Goal: Information Seeking & Learning: Check status

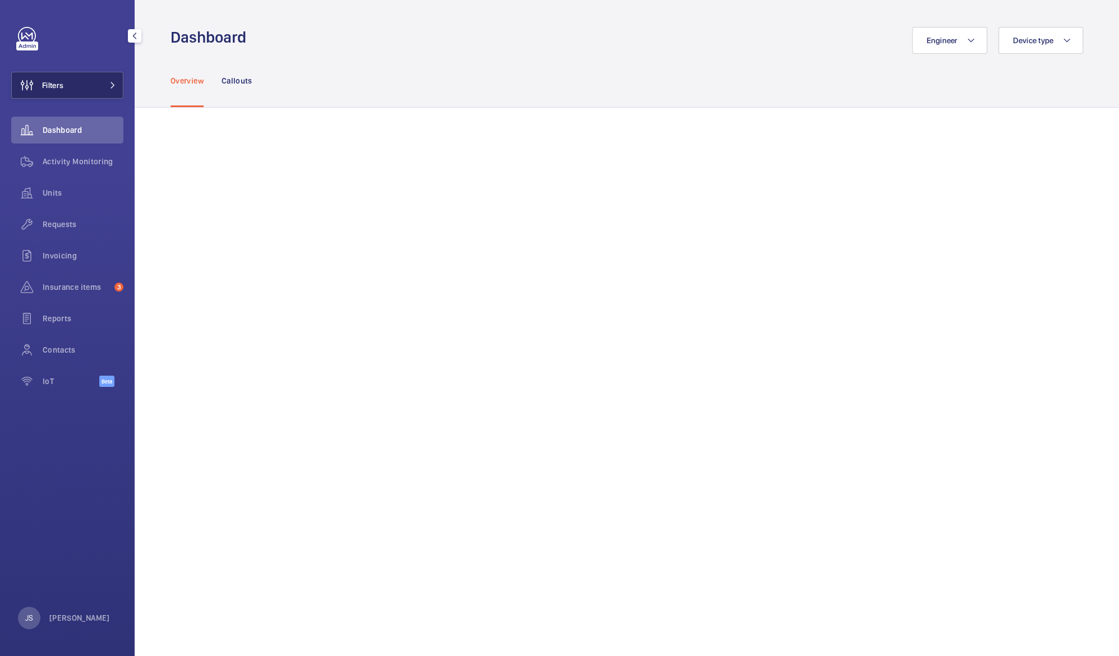
click at [72, 90] on button "Filters" at bounding box center [67, 85] width 112 height 27
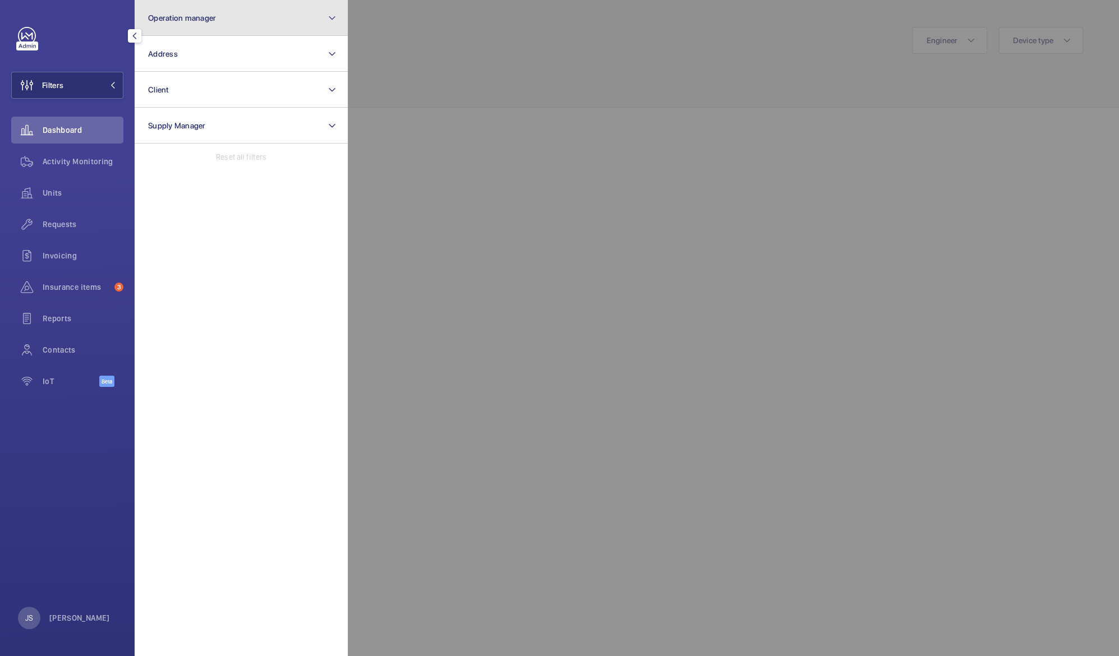
click at [209, 27] on button "Operation manager" at bounding box center [241, 18] width 213 height 36
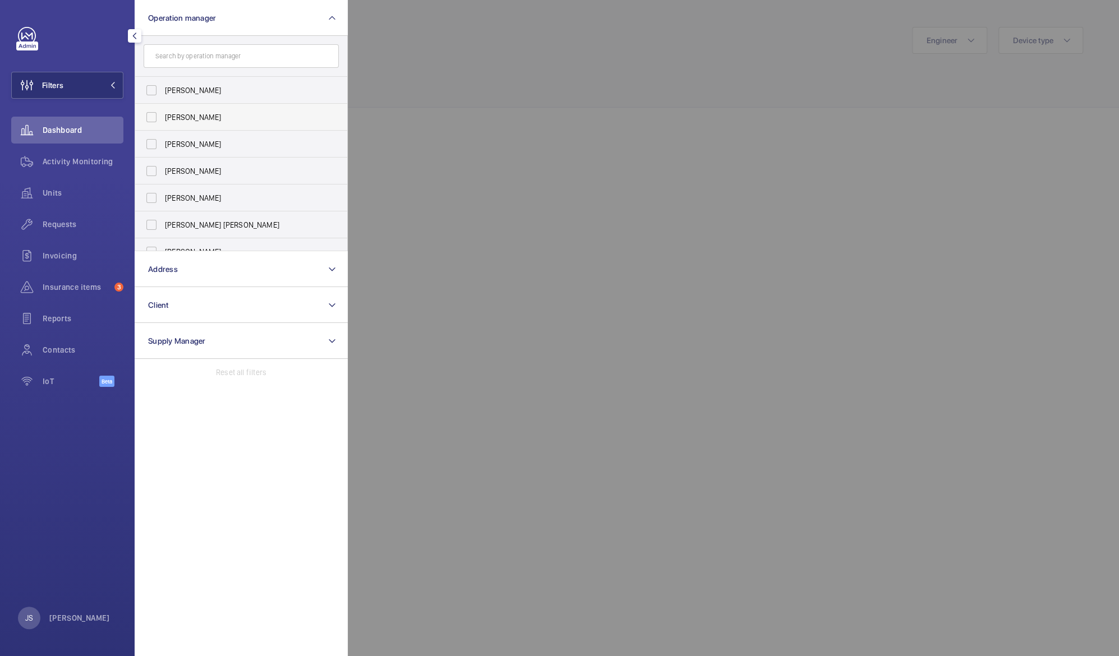
click at [198, 109] on label "[PERSON_NAME]" at bounding box center [232, 117] width 195 height 27
click at [163, 109] on input "[PERSON_NAME]" at bounding box center [151, 117] width 22 height 22
checkbox input "true"
click at [49, 196] on span "Units" at bounding box center [83, 192] width 81 height 11
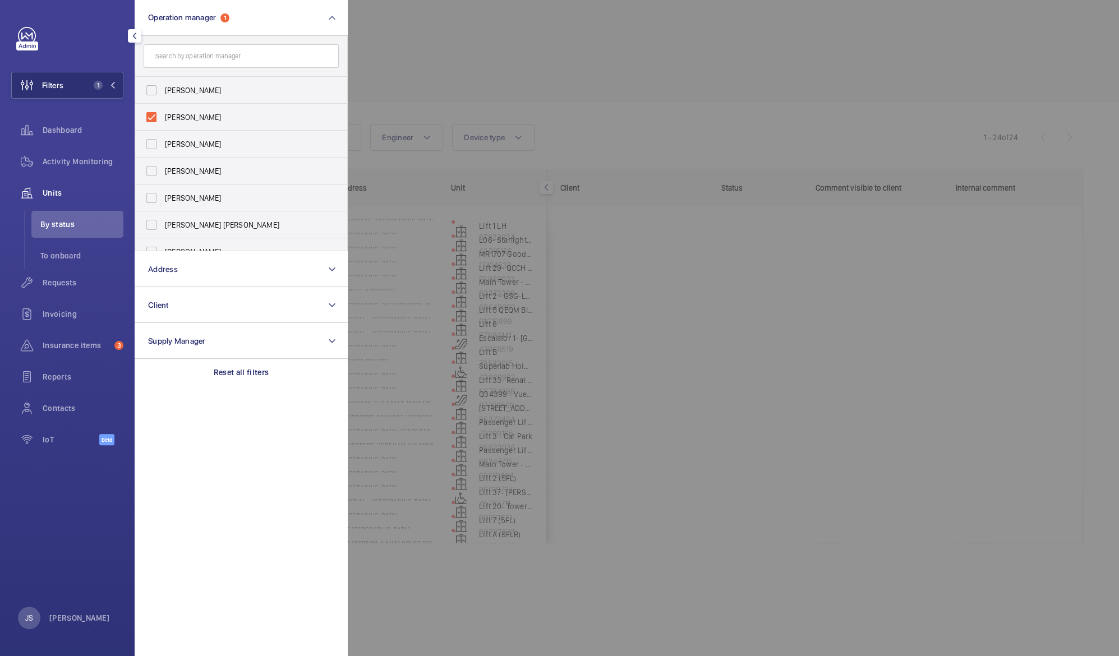
click at [410, 77] on div at bounding box center [907, 328] width 1119 height 656
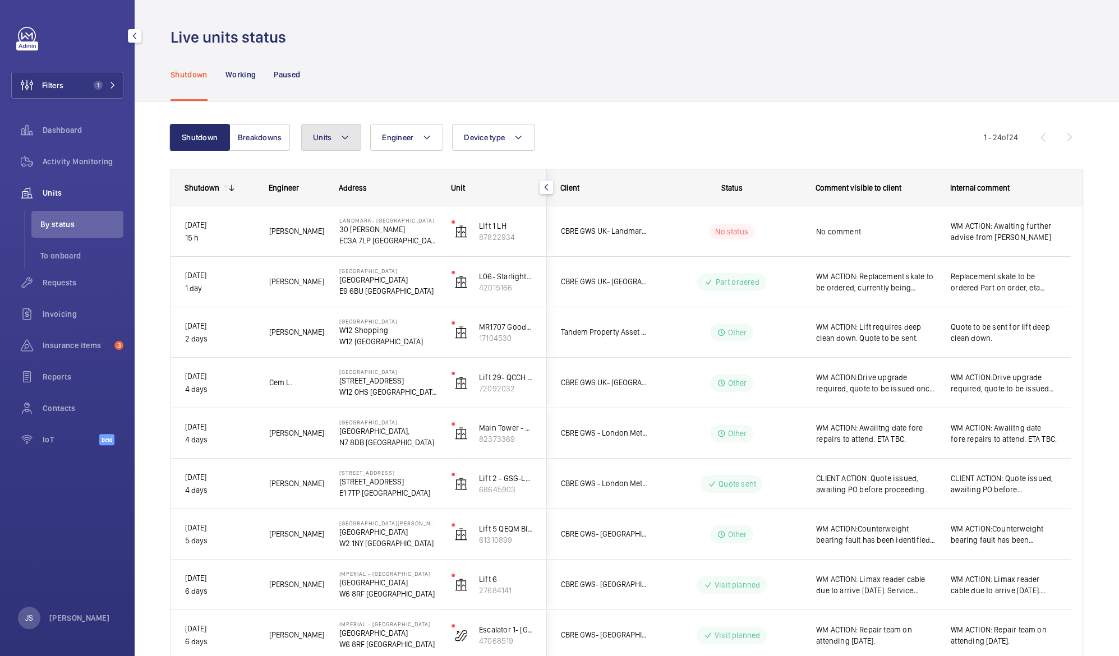
click at [333, 133] on button "Units" at bounding box center [331, 137] width 60 height 27
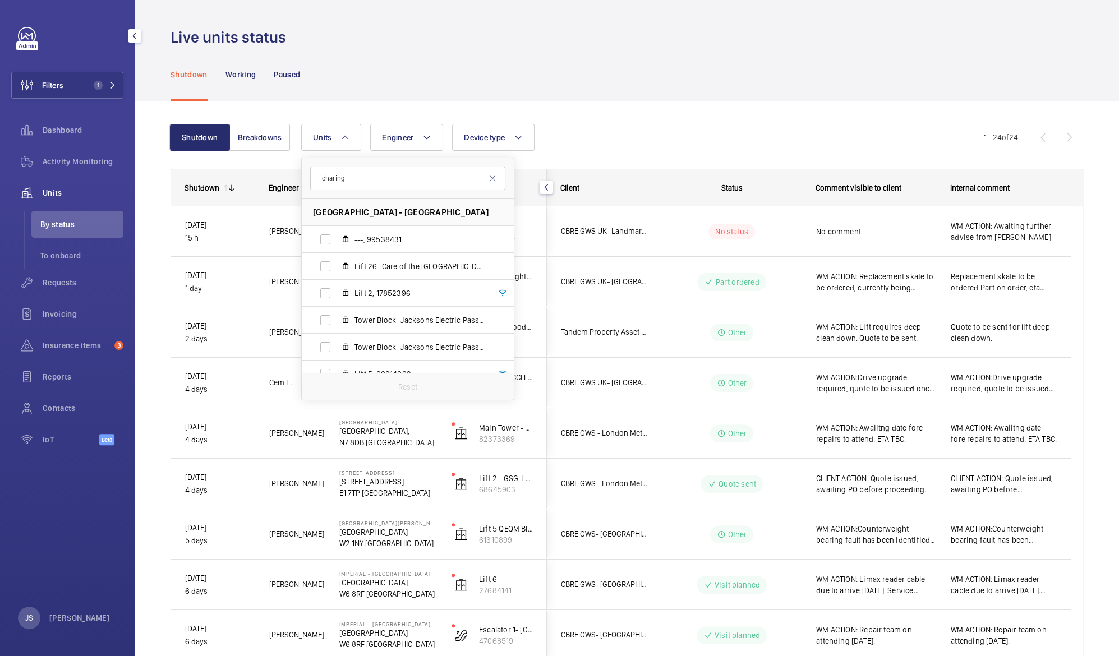
type input "charing"
click at [409, 207] on span "[GEOGRAPHIC_DATA] - [GEOGRAPHIC_DATA]" at bounding box center [401, 212] width 176 height 12
click at [395, 214] on span "[GEOGRAPHIC_DATA] - [GEOGRAPHIC_DATA]" at bounding box center [401, 212] width 176 height 12
click at [237, 137] on button "Breakdowns" at bounding box center [259, 137] width 61 height 27
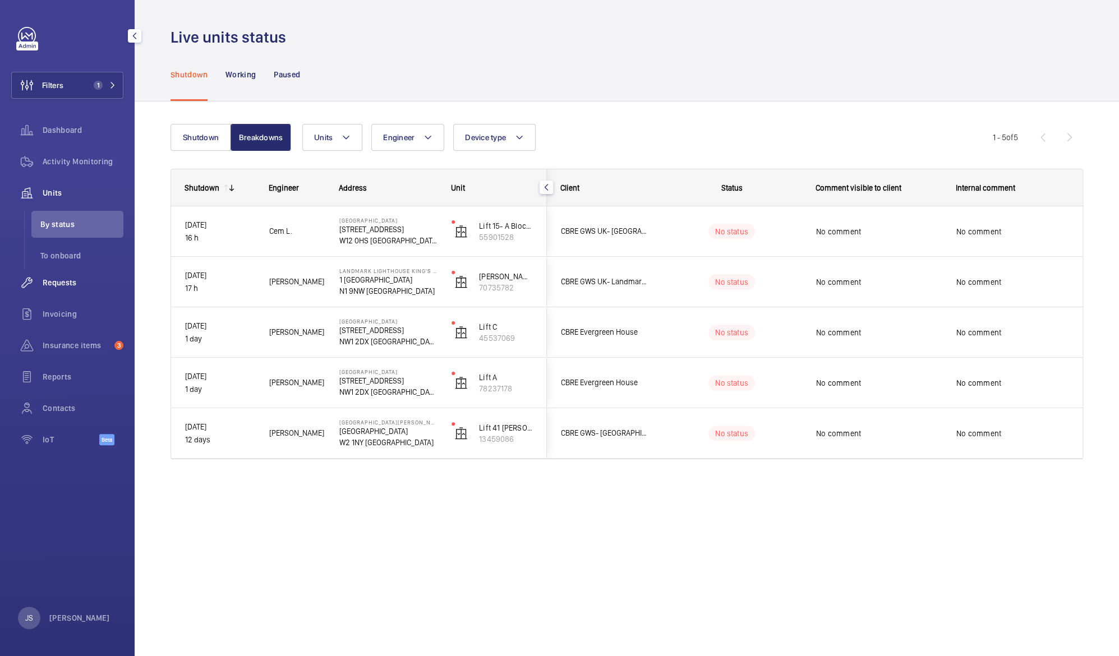
click at [60, 287] on span "Requests" at bounding box center [83, 282] width 81 height 11
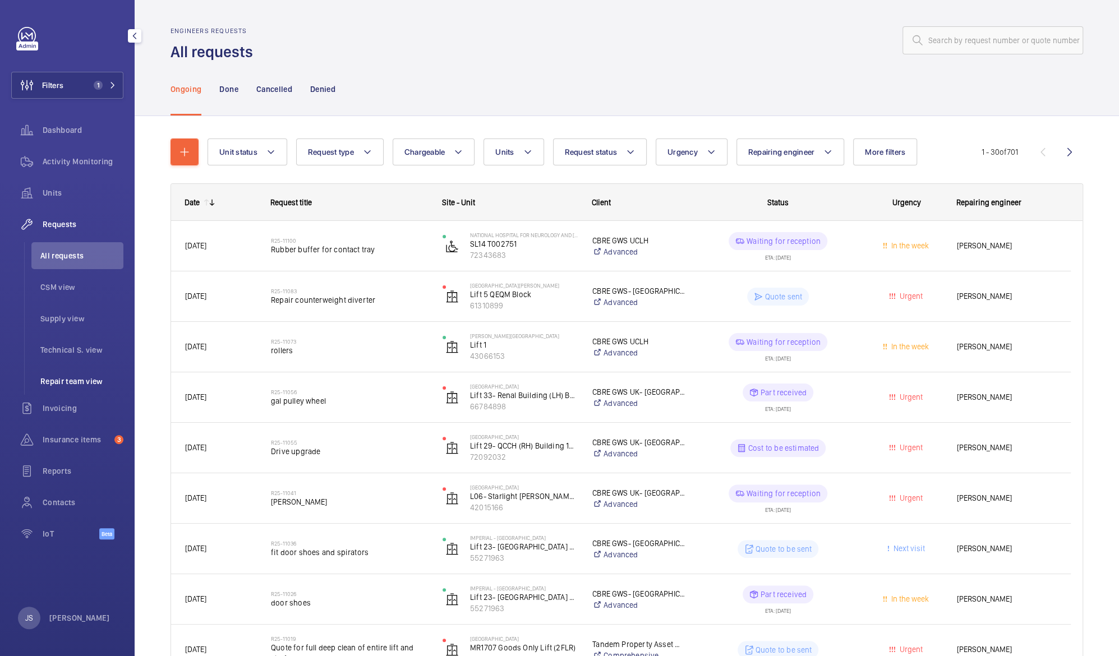
click at [63, 378] on span "Repair team view" at bounding box center [81, 381] width 83 height 11
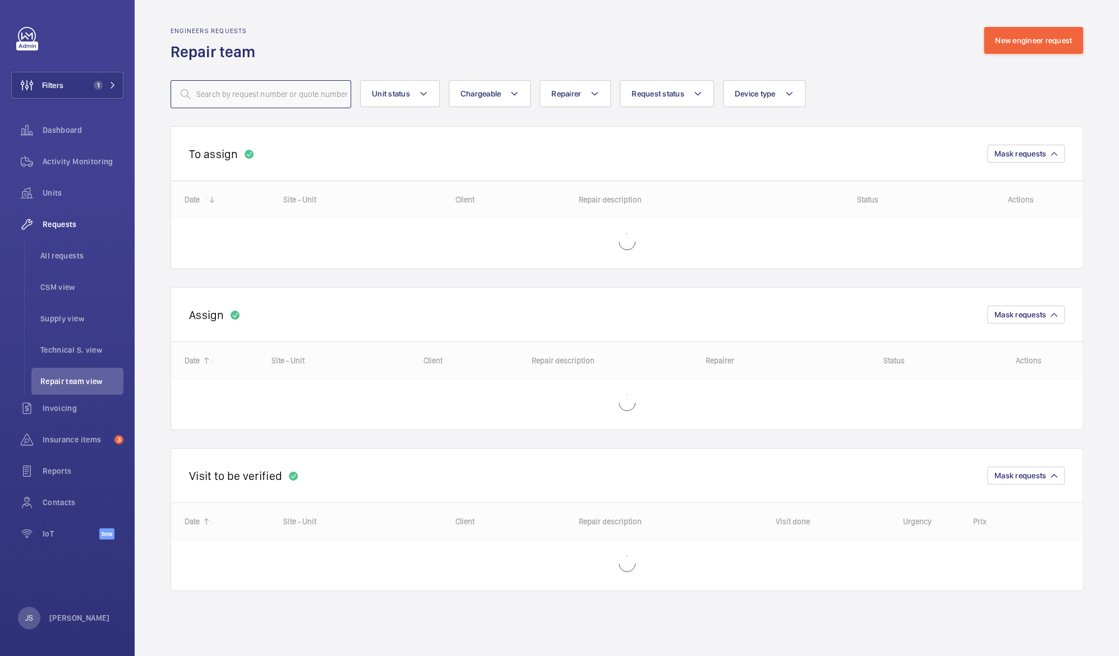
click at [320, 98] on input "text" at bounding box center [260, 94] width 181 height 28
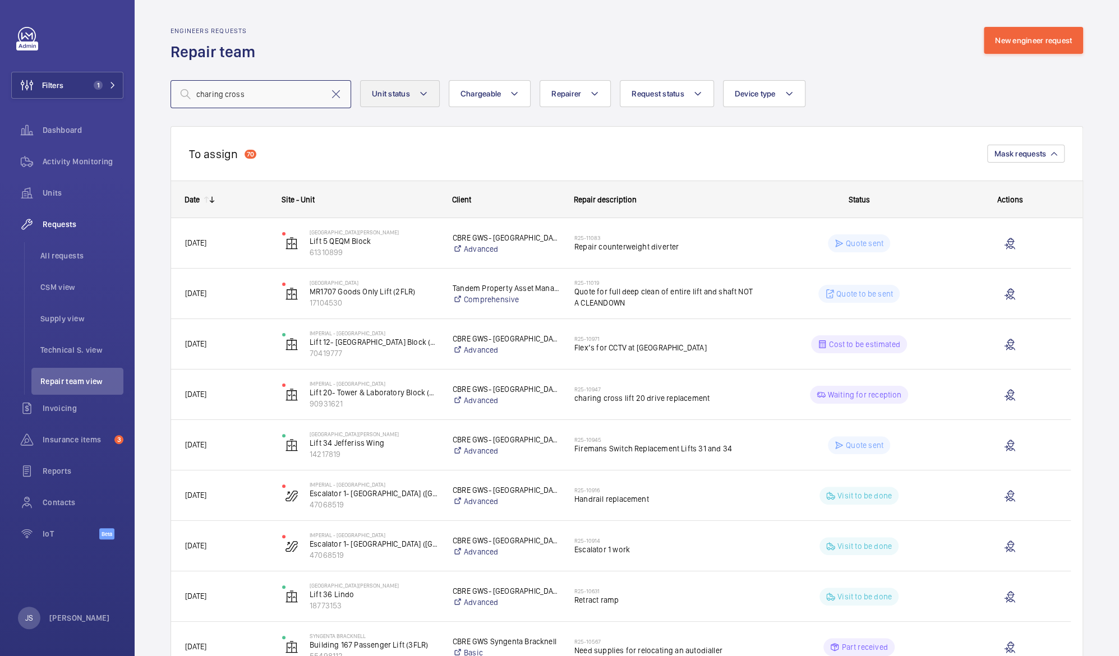
type input "charing cross"
click at [422, 96] on mat-icon at bounding box center [423, 93] width 9 height 13
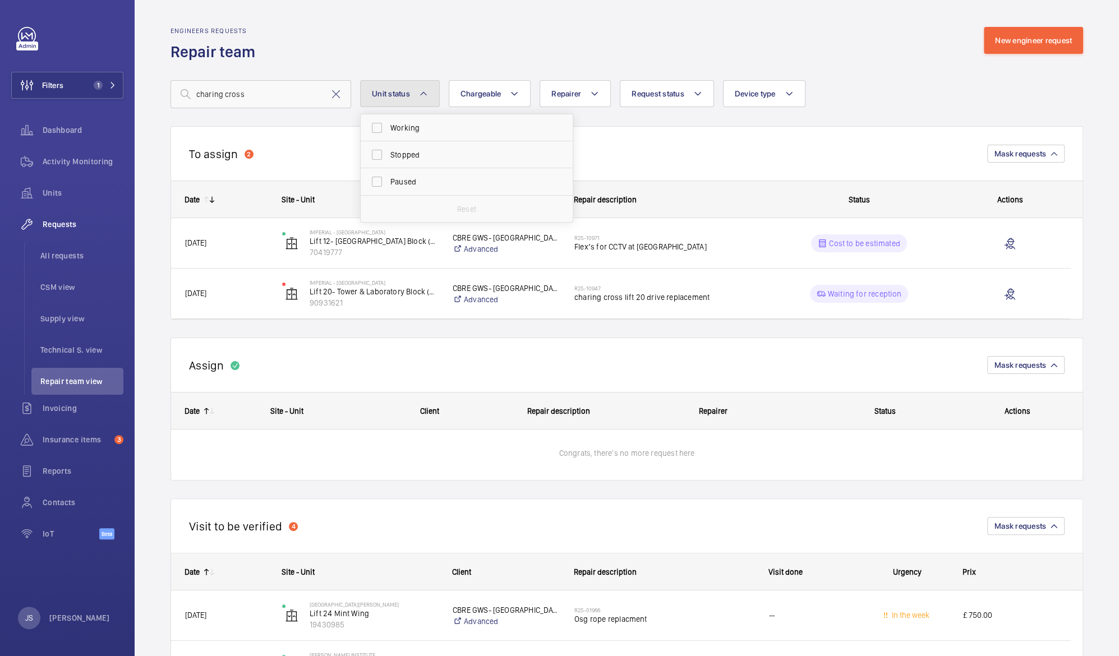
click at [422, 96] on mat-icon at bounding box center [423, 93] width 9 height 13
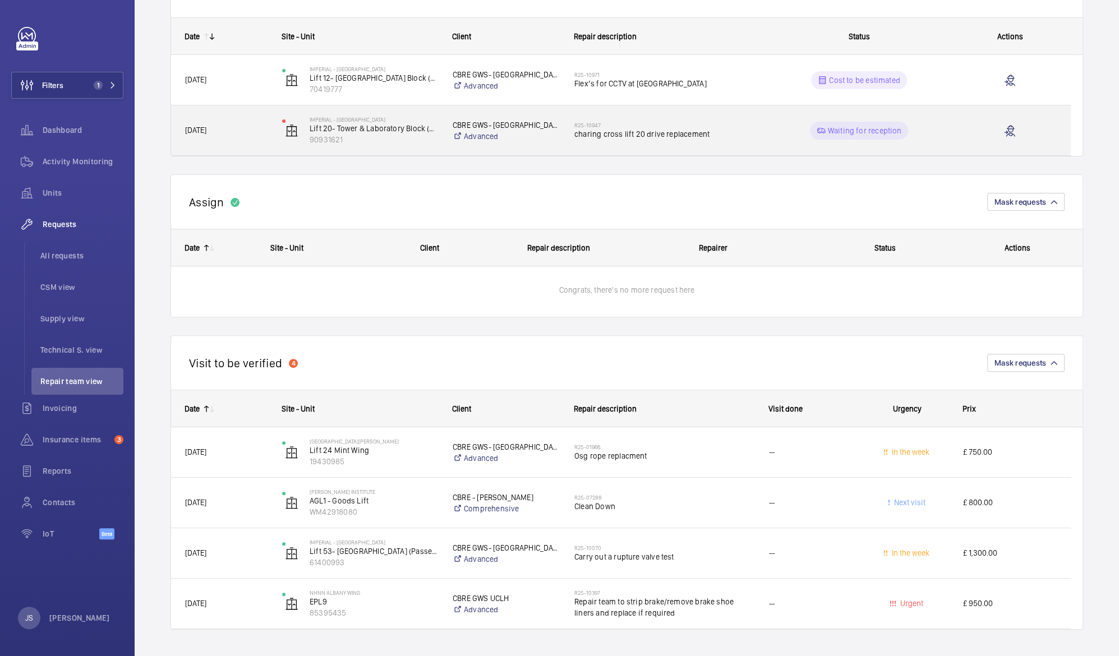
scroll to position [158, 0]
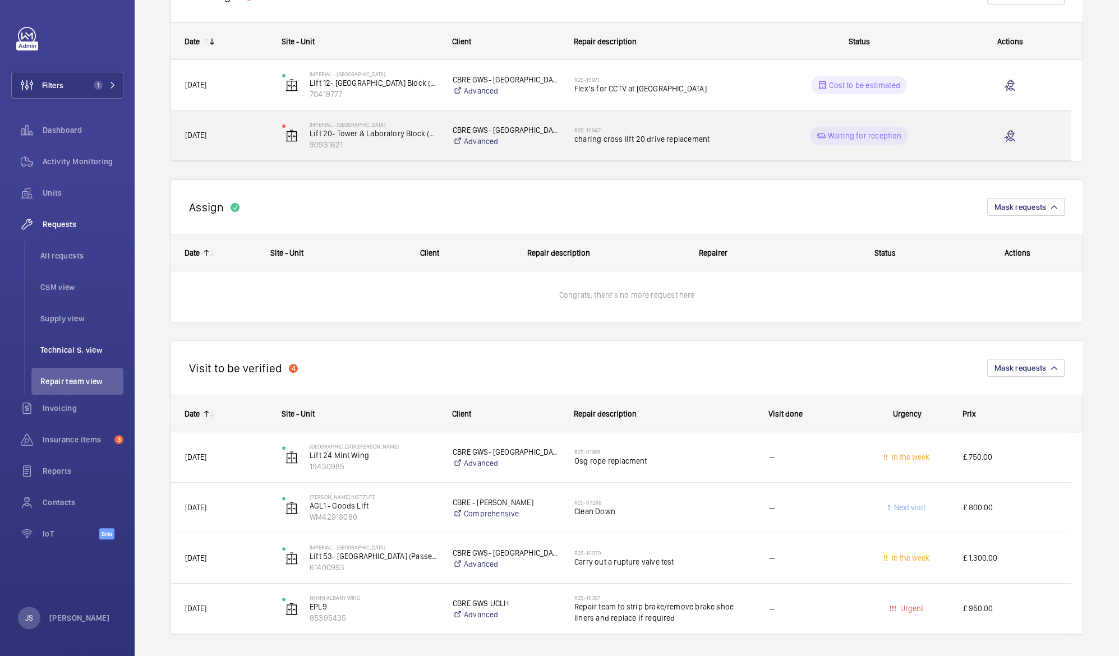
click at [72, 354] on span "Technical S. view" at bounding box center [81, 349] width 83 height 11
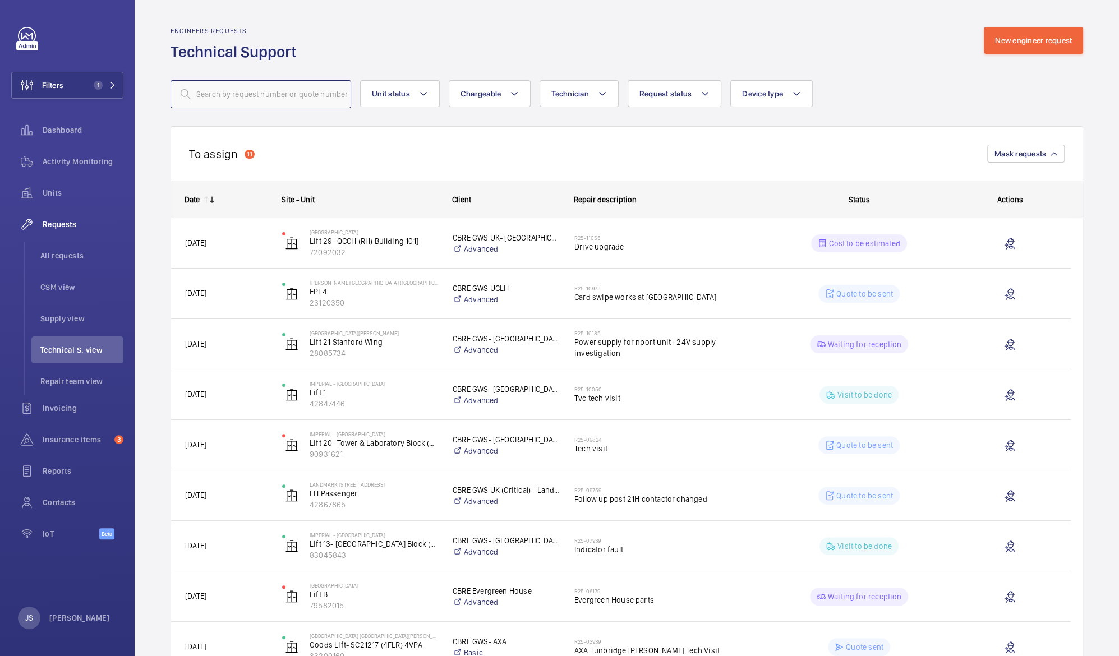
click at [214, 99] on input "text" at bounding box center [260, 94] width 181 height 28
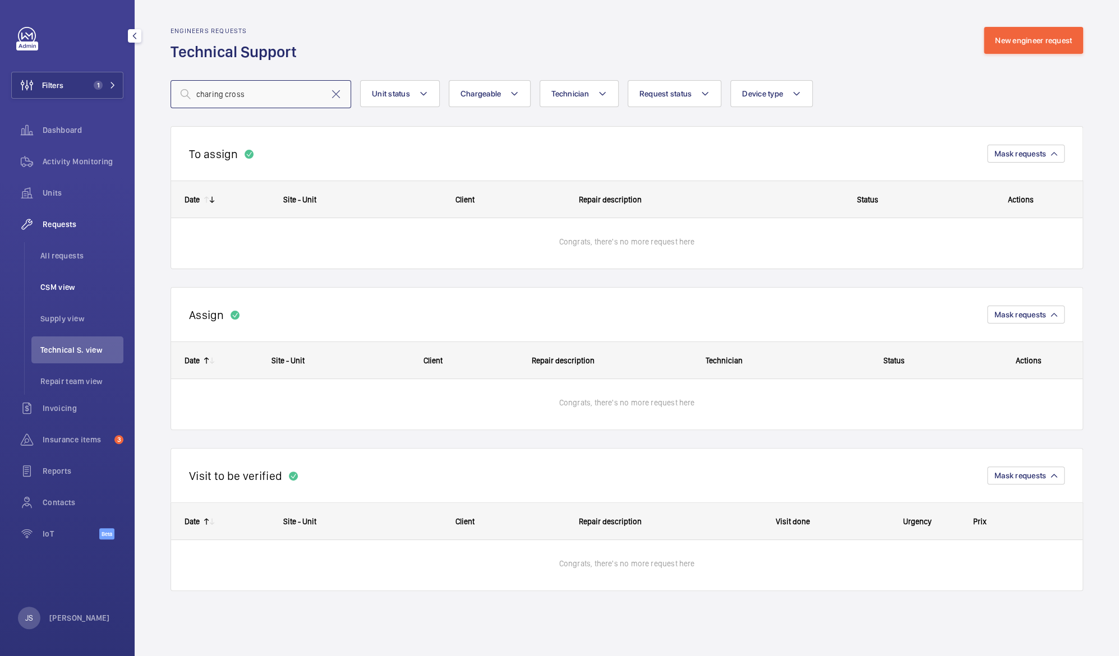
type input "charing cross"
click at [45, 291] on span "CSM view" at bounding box center [81, 286] width 83 height 11
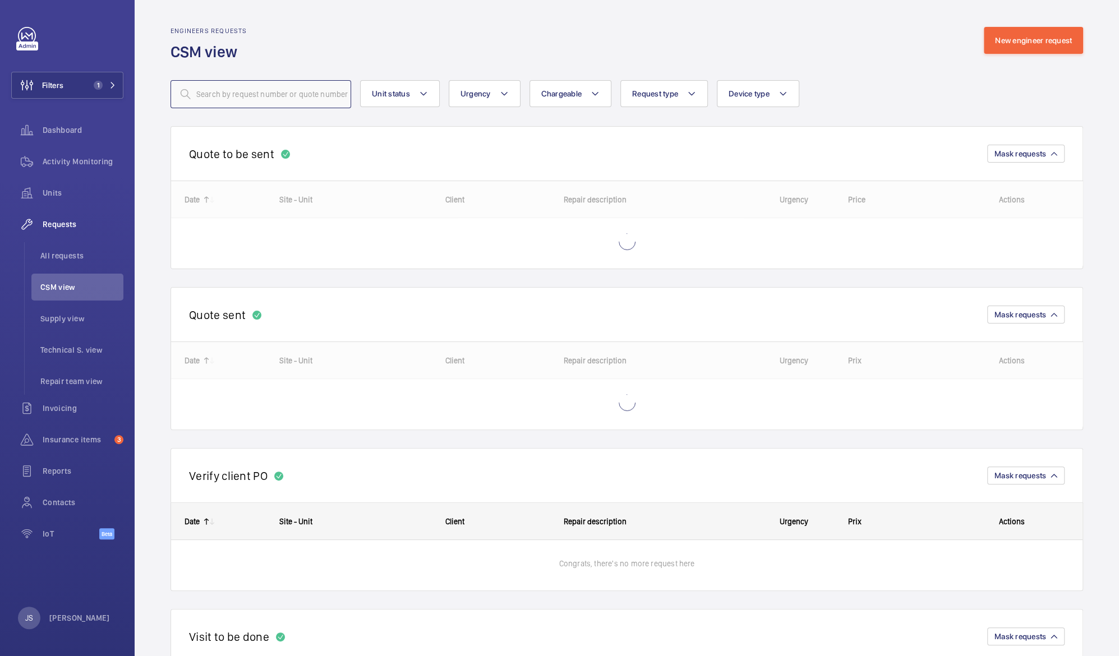
click at [219, 99] on input "text" at bounding box center [260, 94] width 181 height 28
type input "charing cross"
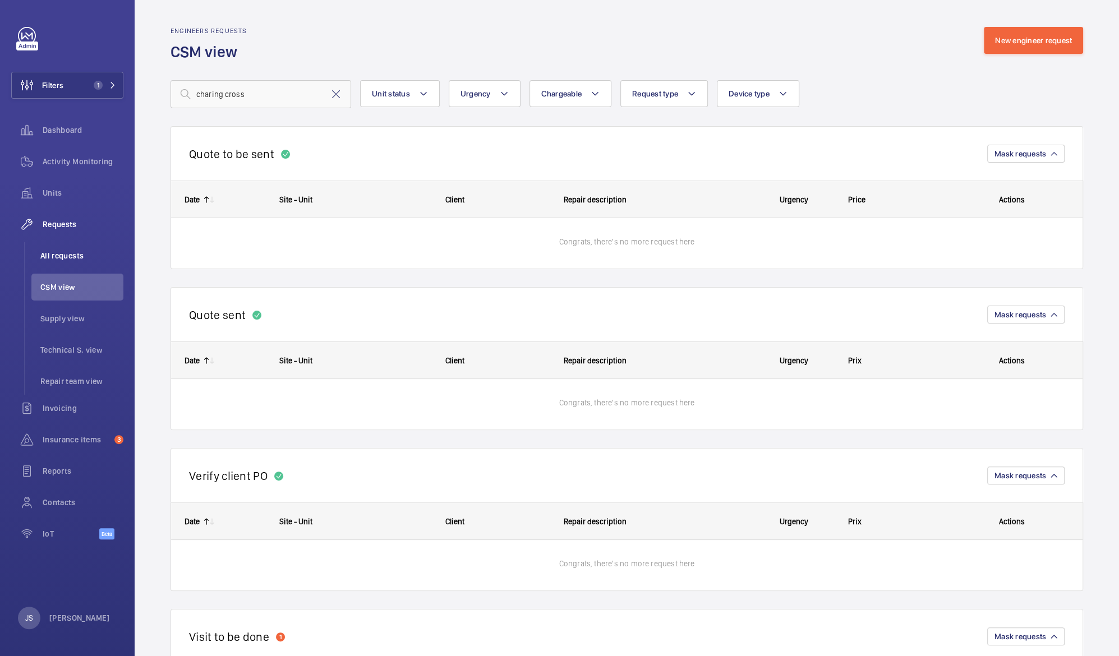
click at [53, 250] on span "All requests" at bounding box center [81, 255] width 83 height 11
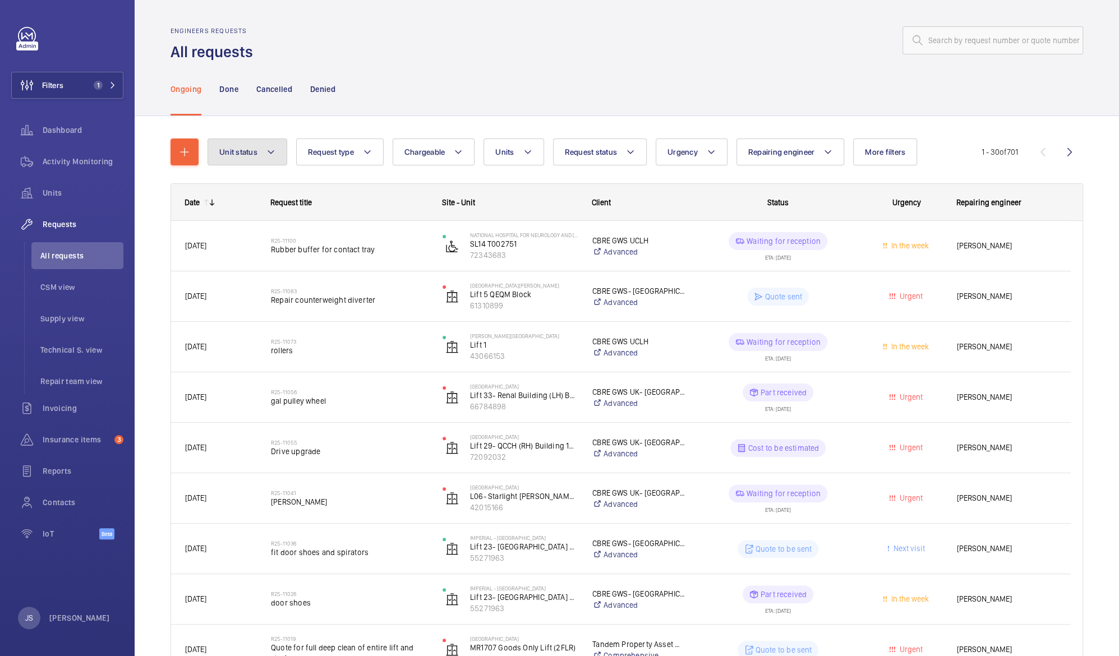
click at [273, 159] on button "Unit status" at bounding box center [247, 151] width 80 height 27
click at [224, 151] on span "Unit status" at bounding box center [238, 151] width 38 height 9
click at [511, 156] on span "Units" at bounding box center [504, 151] width 19 height 9
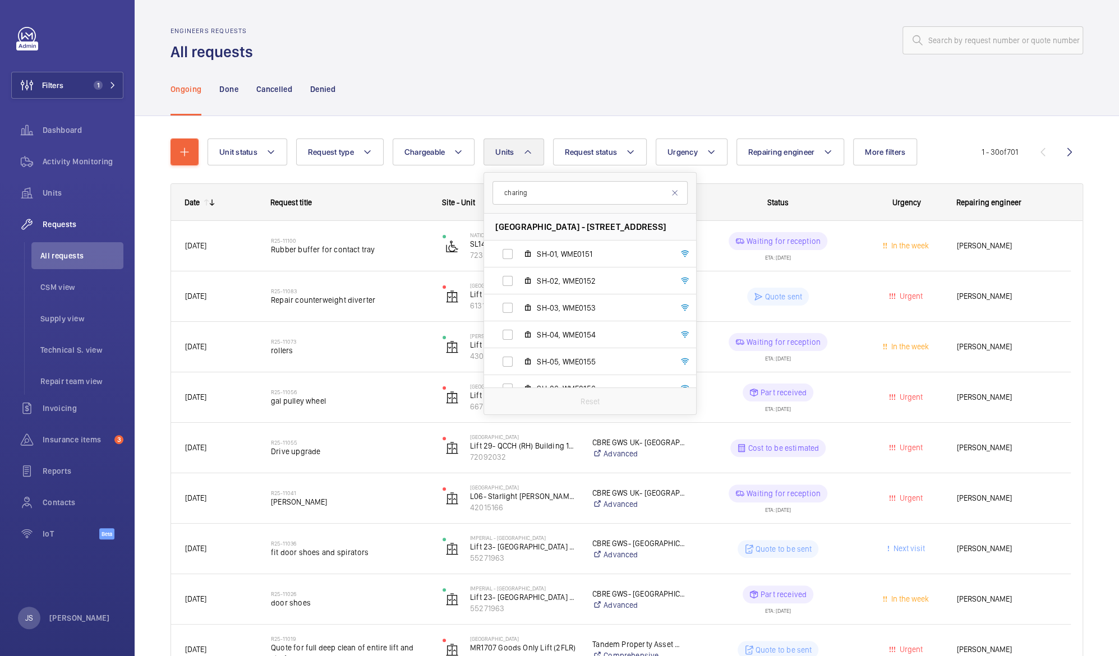
type input "charing"
click at [54, 136] on div "Dashboard" at bounding box center [67, 130] width 112 height 27
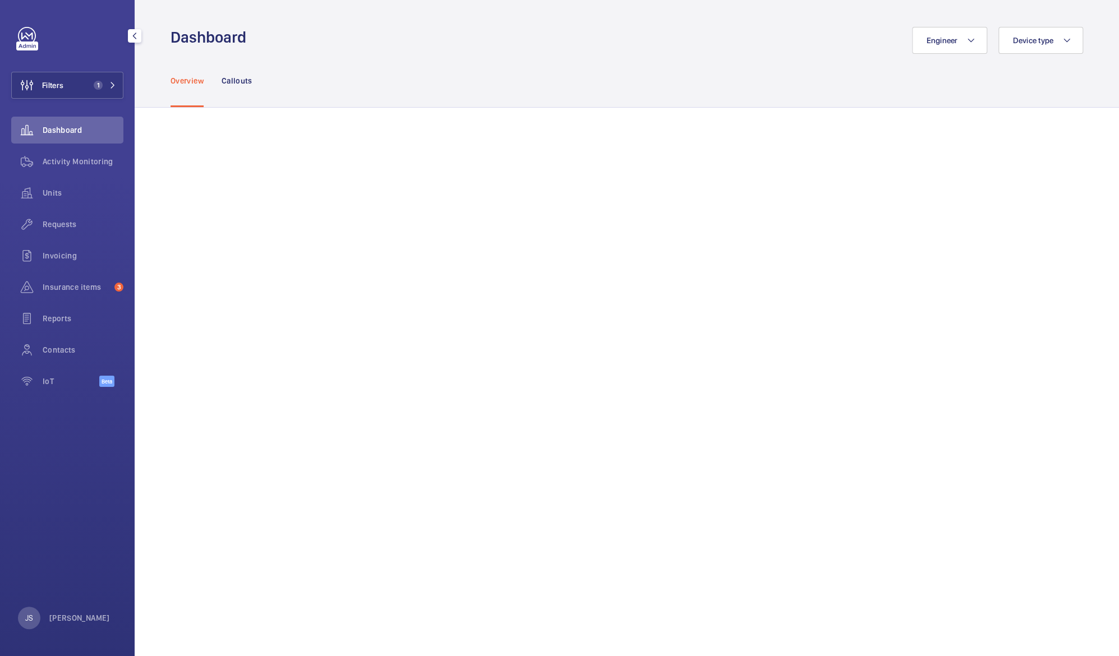
click at [67, 142] on div "Dashboard" at bounding box center [67, 130] width 112 height 27
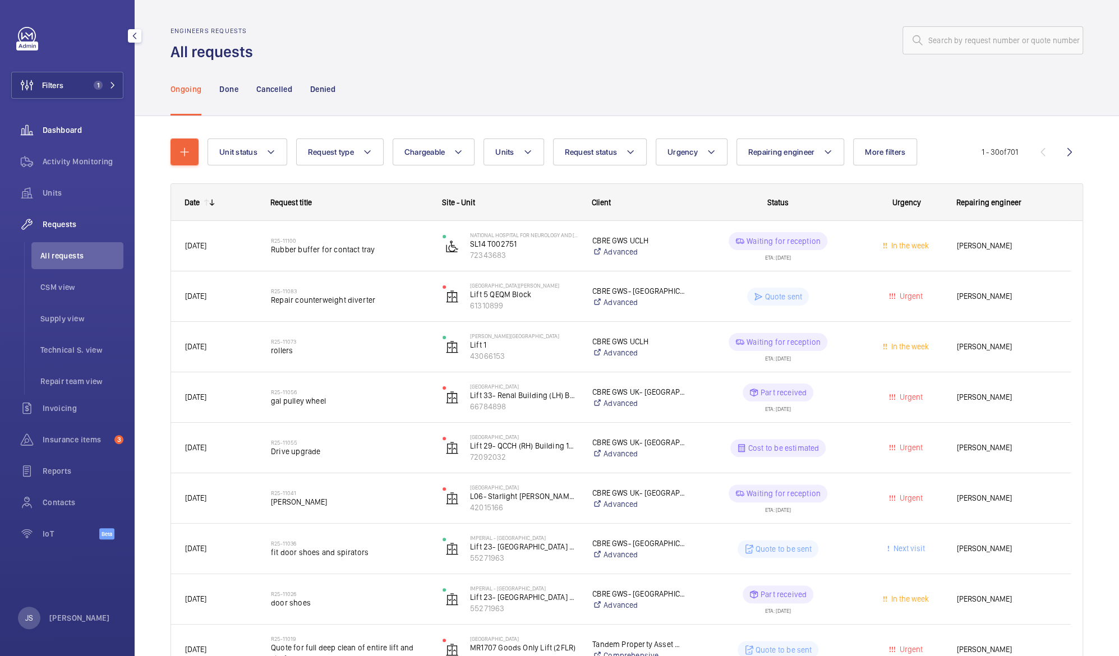
click at [61, 131] on span "Dashboard" at bounding box center [83, 129] width 81 height 11
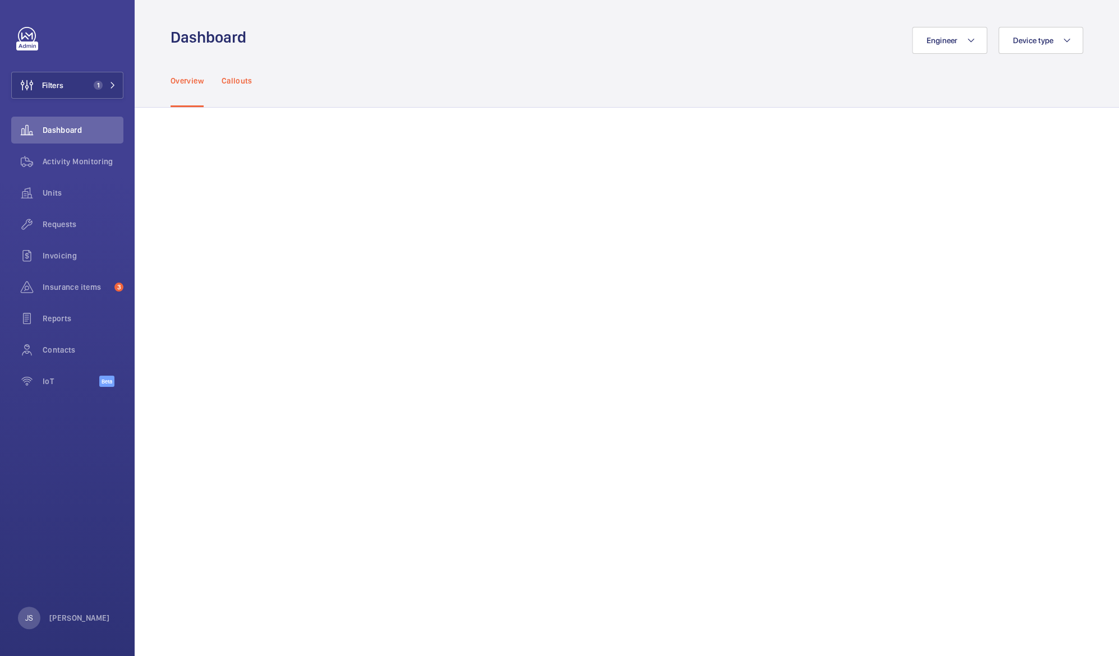
click at [227, 94] on div "Callouts" at bounding box center [236, 80] width 31 height 53
click at [63, 165] on span "Activity Monitoring" at bounding box center [83, 161] width 81 height 11
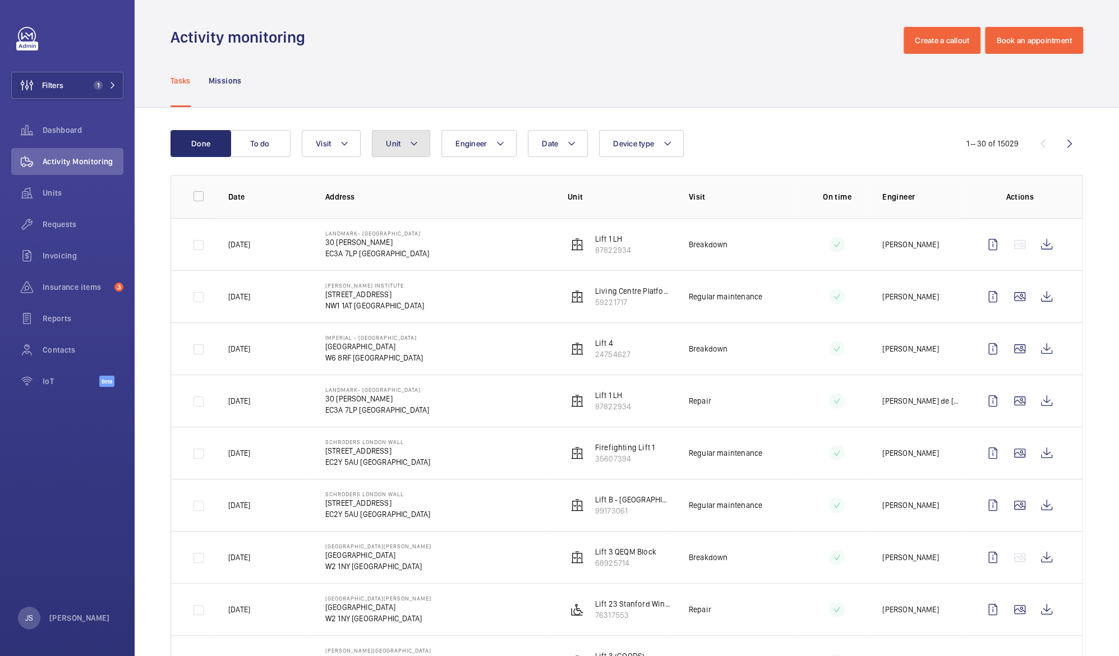
click at [396, 149] on button "Unit" at bounding box center [401, 143] width 58 height 27
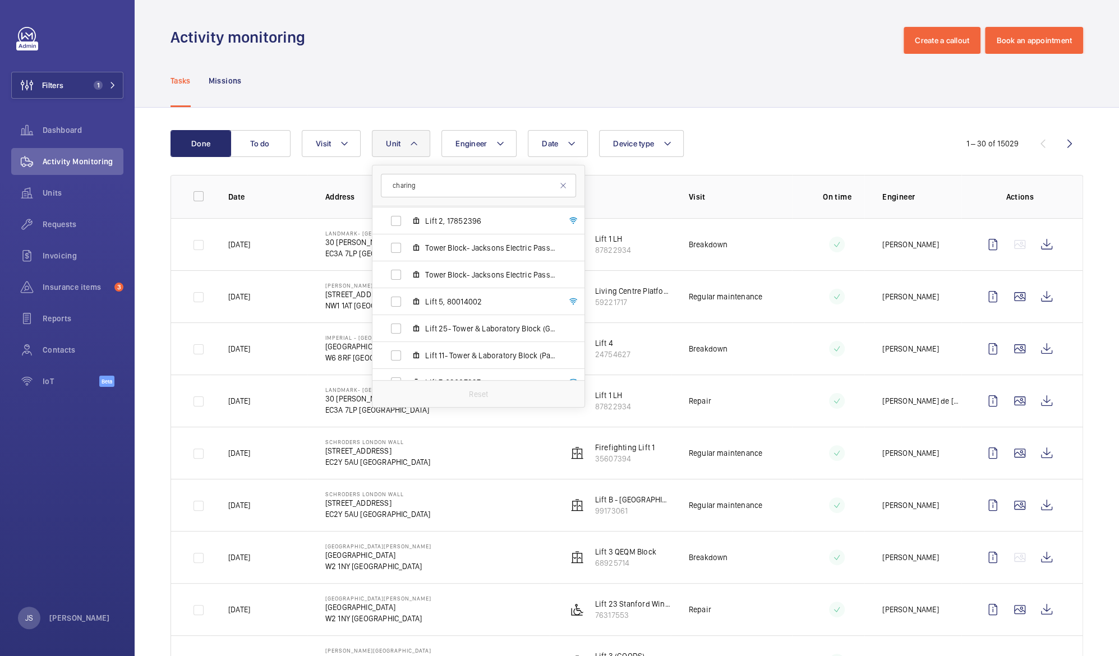
scroll to position [77, 0]
type input "charing"
click at [465, 249] on span "Tower Block- Jacksons Electric Passengers Lift 5, 50545943" at bounding box center [490, 249] width 130 height 11
click at [407, 249] on input "Tower Block- Jacksons Electric Passengers Lift 5, 50545943" at bounding box center [396, 250] width 22 height 22
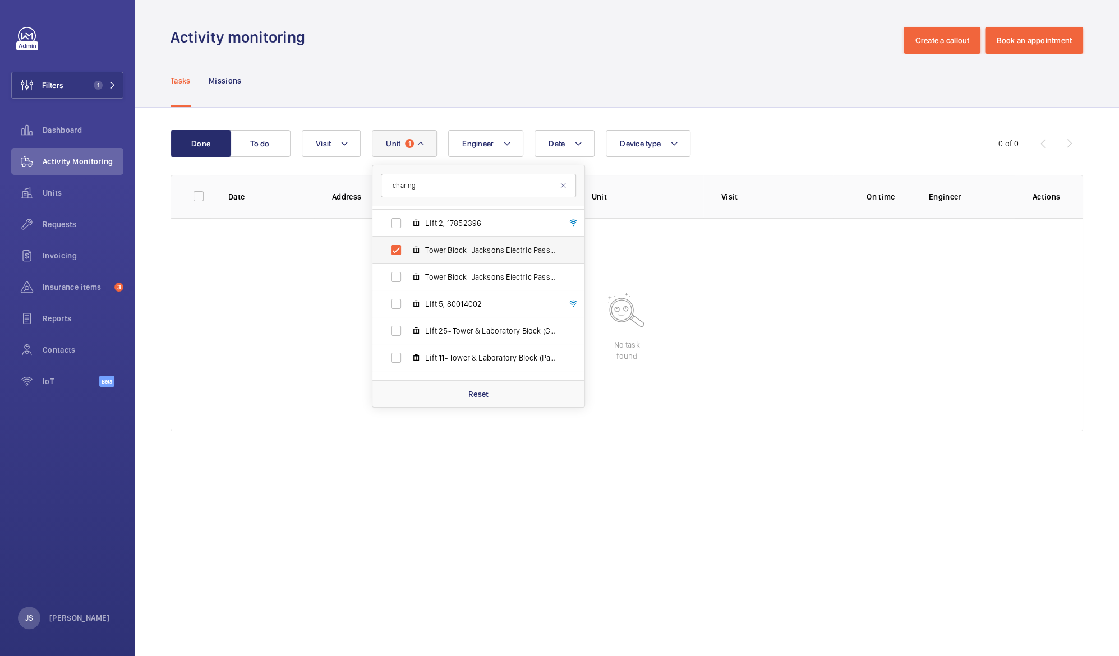
click at [399, 243] on label "Tower Block- Jacksons Electric Passengers Lift 5, 50545943" at bounding box center [469, 250] width 194 height 27
click at [399, 243] on input "Tower Block- Jacksons Electric Passengers Lift 5, 50545943" at bounding box center [396, 250] width 22 height 22
checkbox input "false"
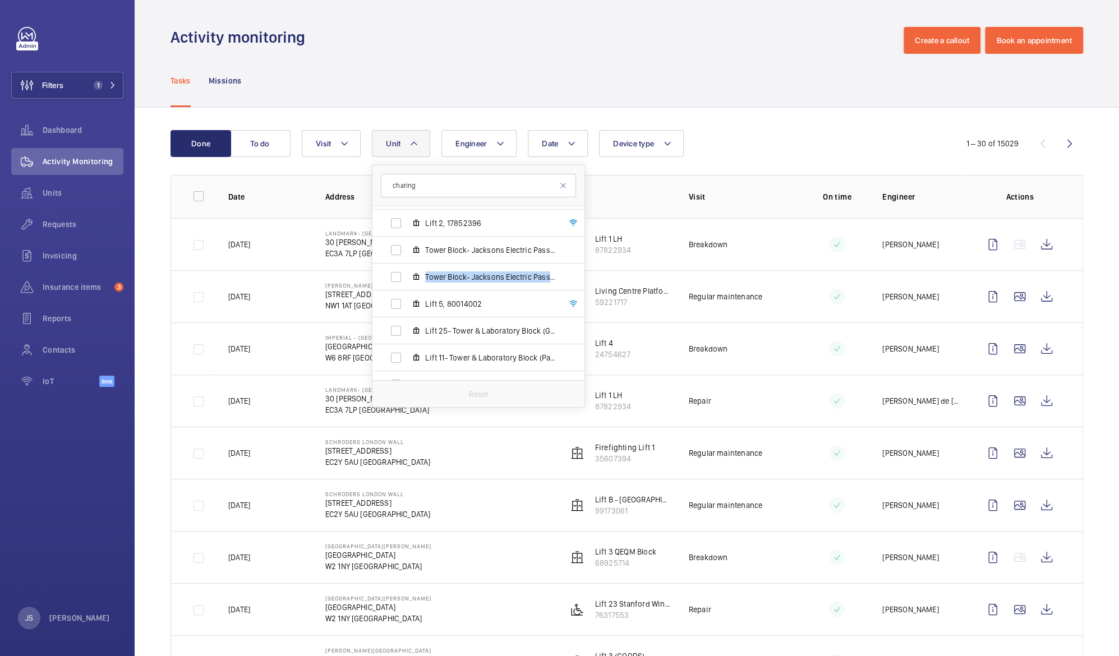
drag, startPoint x: 581, startPoint y: 261, endPoint x: 582, endPoint y: 288, distance: 26.4
click at [582, 288] on div "[GEOGRAPHIC_DATA] - [GEOGRAPHIC_DATA] ---, 99538431 Lift 26- Care of the [GEOGR…" at bounding box center [478, 293] width 212 height 174
click at [458, 333] on span "Lift 6, 27684141" at bounding box center [490, 330] width 130 height 11
click at [407, 333] on input "Lift 6, 27684141" at bounding box center [396, 330] width 22 height 22
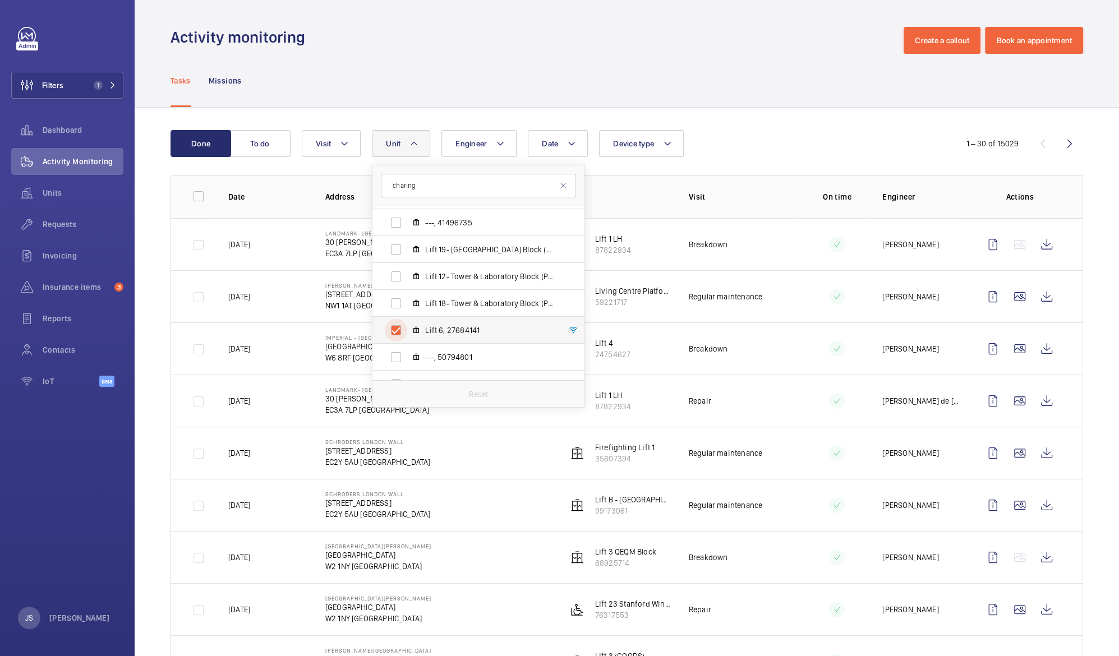
checkbox input "true"
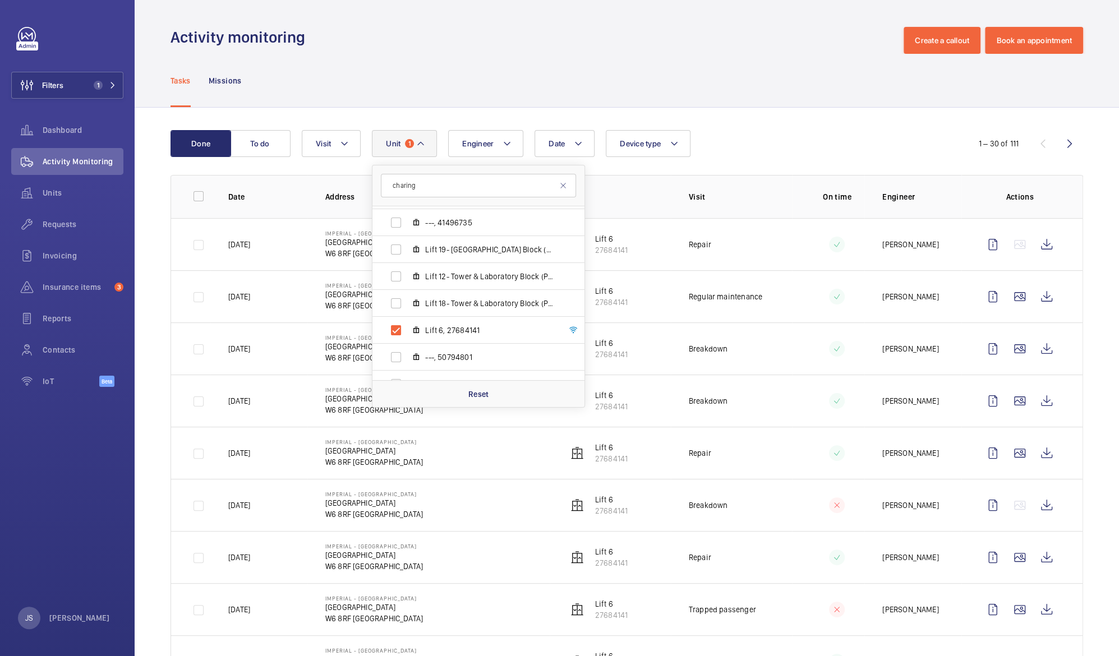
click at [493, 72] on div "Tasks Missions" at bounding box center [626, 80] width 912 height 53
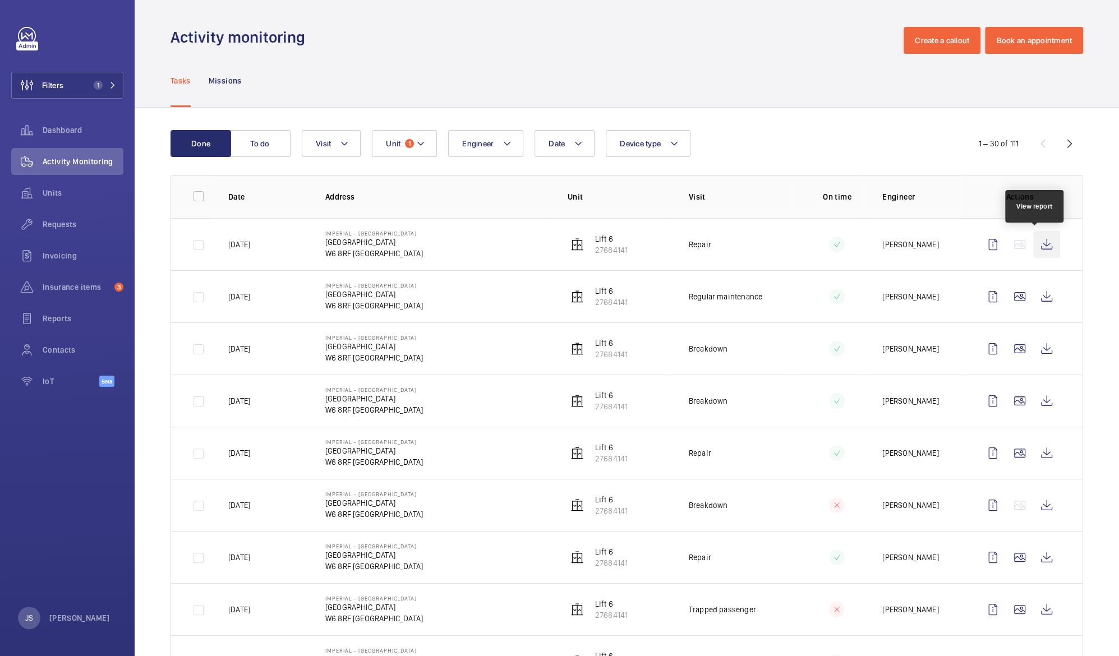
click at [1040, 248] on wm-front-icon-button at bounding box center [1046, 244] width 27 height 27
click at [1040, 302] on wm-front-icon-button at bounding box center [1046, 296] width 27 height 27
click at [1041, 255] on wm-front-icon-button at bounding box center [1046, 244] width 27 height 27
click at [54, 185] on div "Units" at bounding box center [67, 192] width 112 height 27
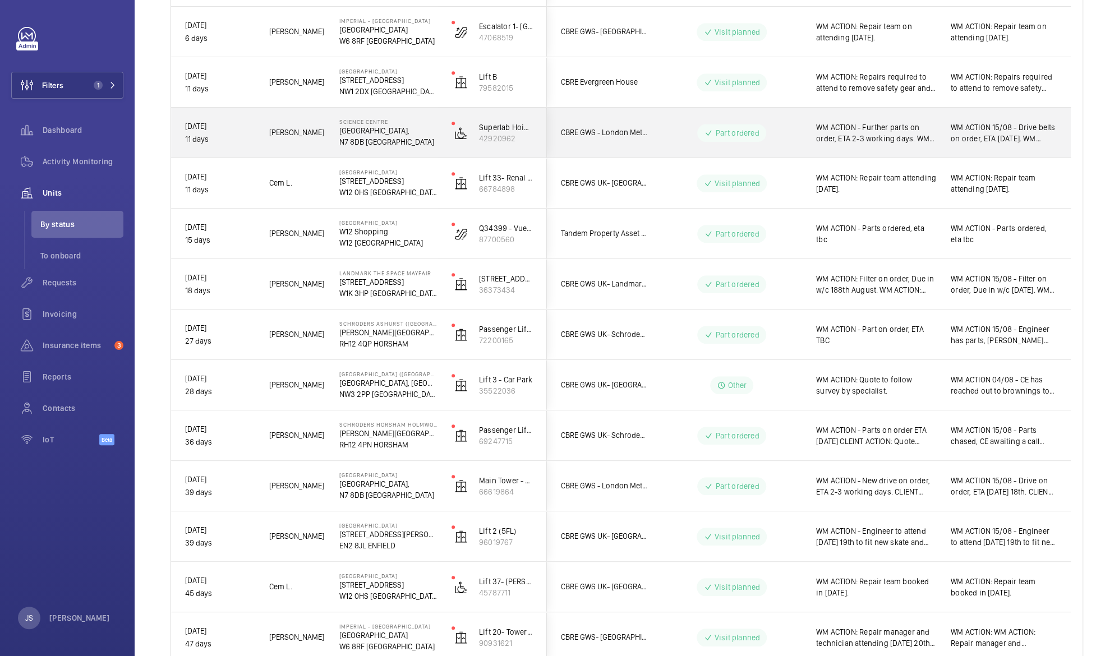
scroll to position [607, 0]
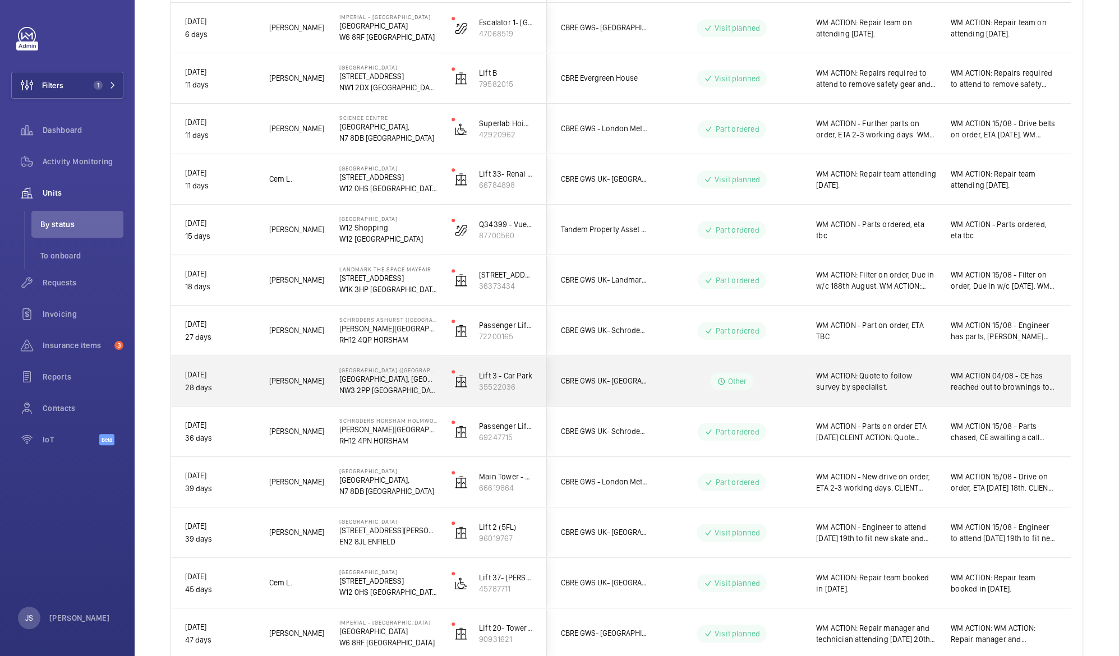
click at [960, 377] on span "WM ACTION 04/08 - CE has reached out to brownings to survey and quote." at bounding box center [1003, 381] width 106 height 22
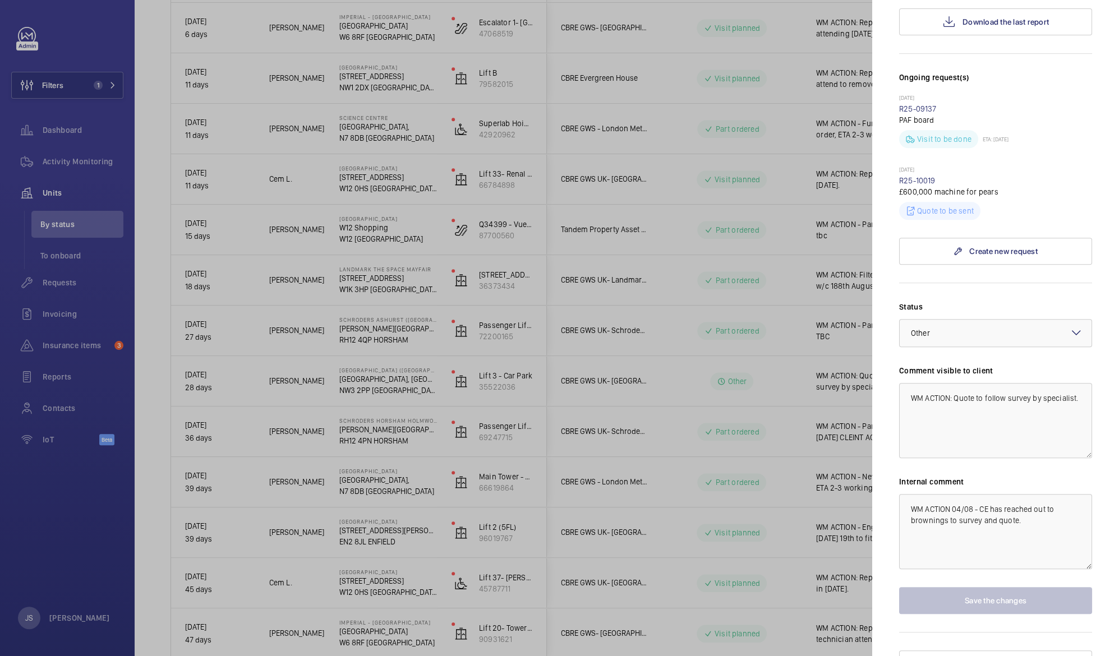
scroll to position [0, 0]
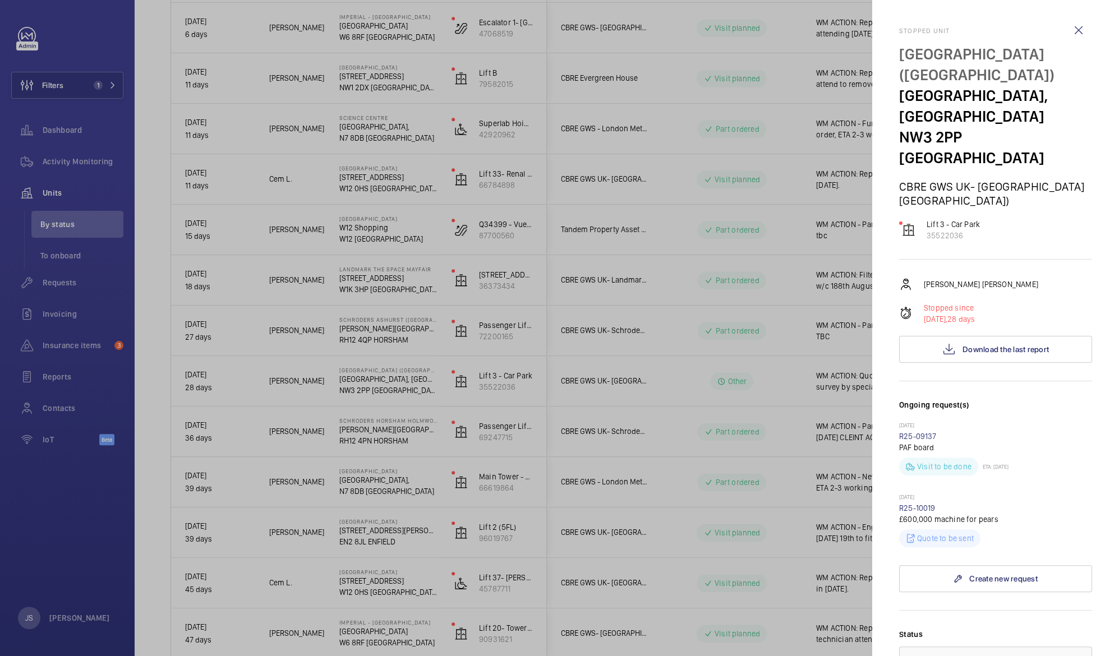
click at [782, 24] on div at bounding box center [559, 328] width 1119 height 656
